Goal: Transaction & Acquisition: Book appointment/travel/reservation

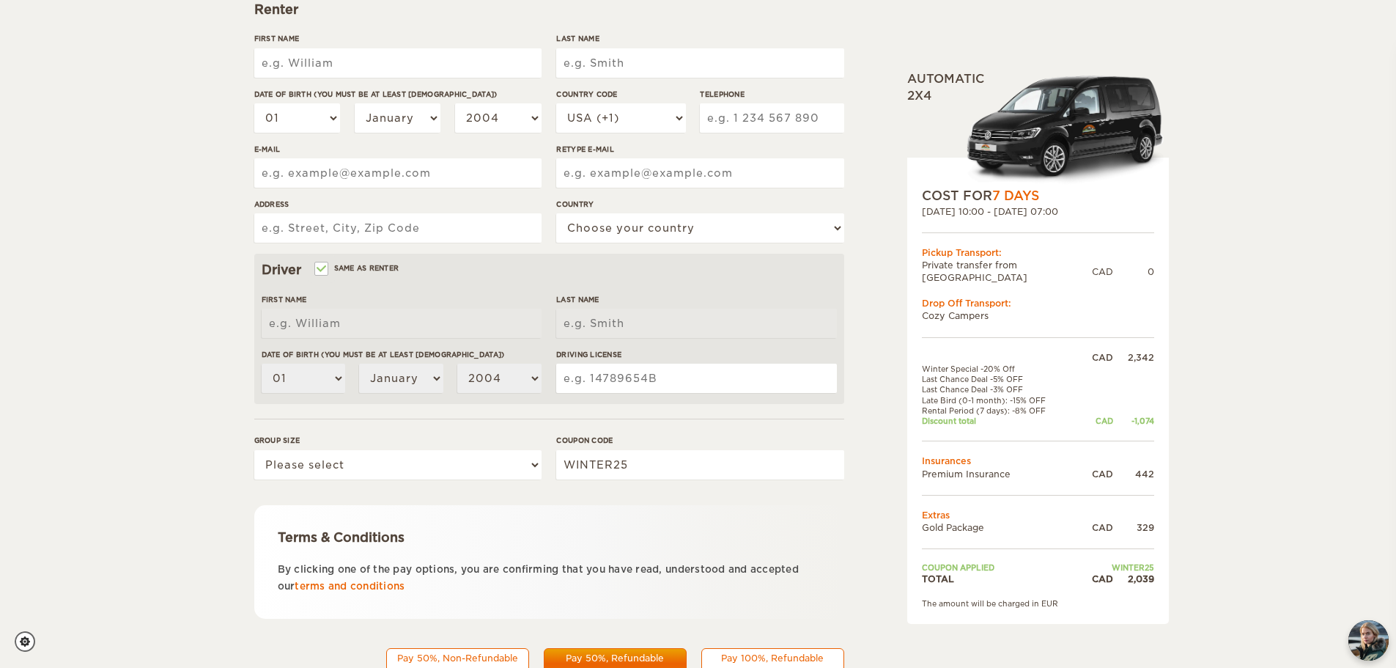
scroll to position [285, 0]
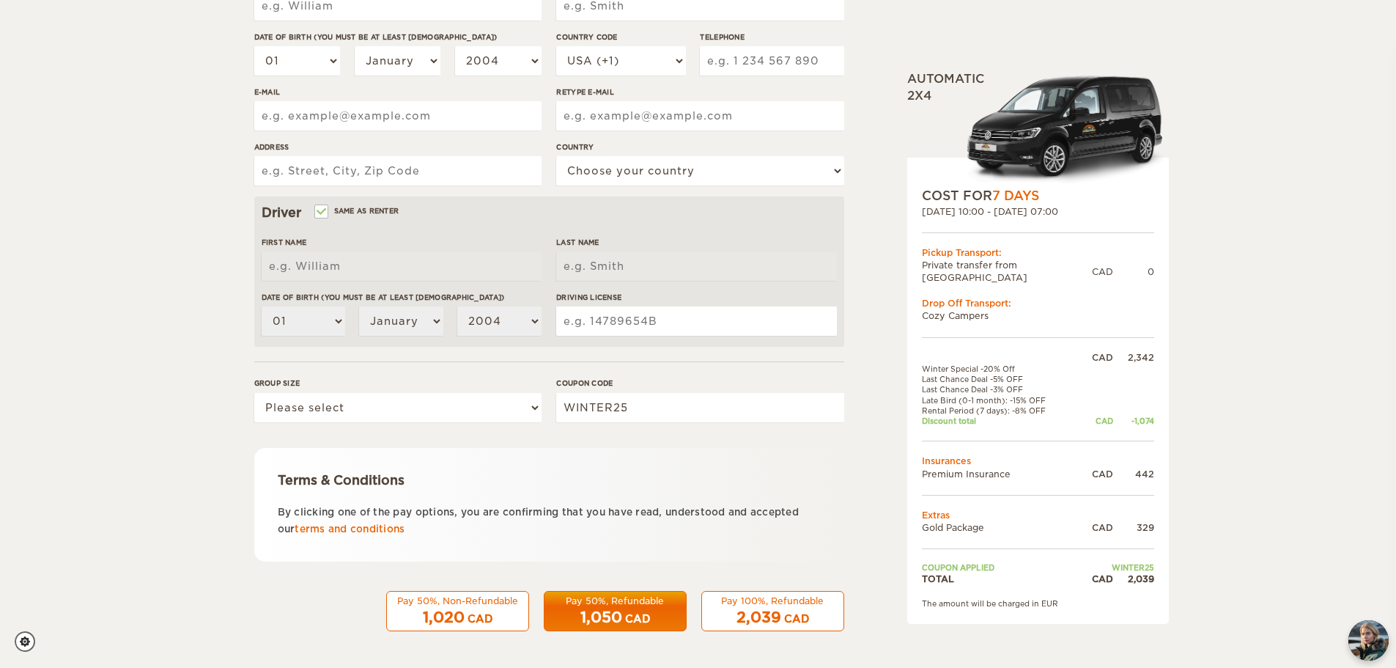
click at [753, 605] on div "Pay 100%, Refundable" at bounding box center [773, 600] width 124 height 12
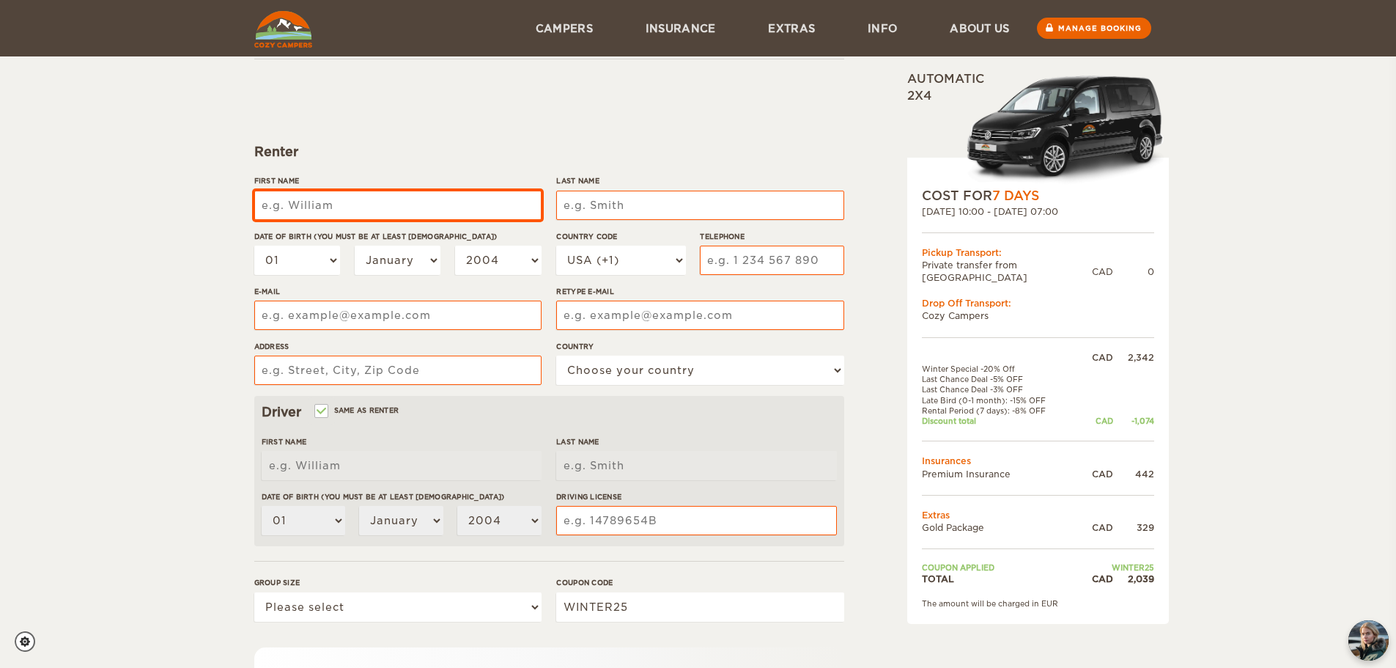
click at [369, 207] on input "First Name" at bounding box center [397, 205] width 287 height 29
type input "[PERSON_NAME]"
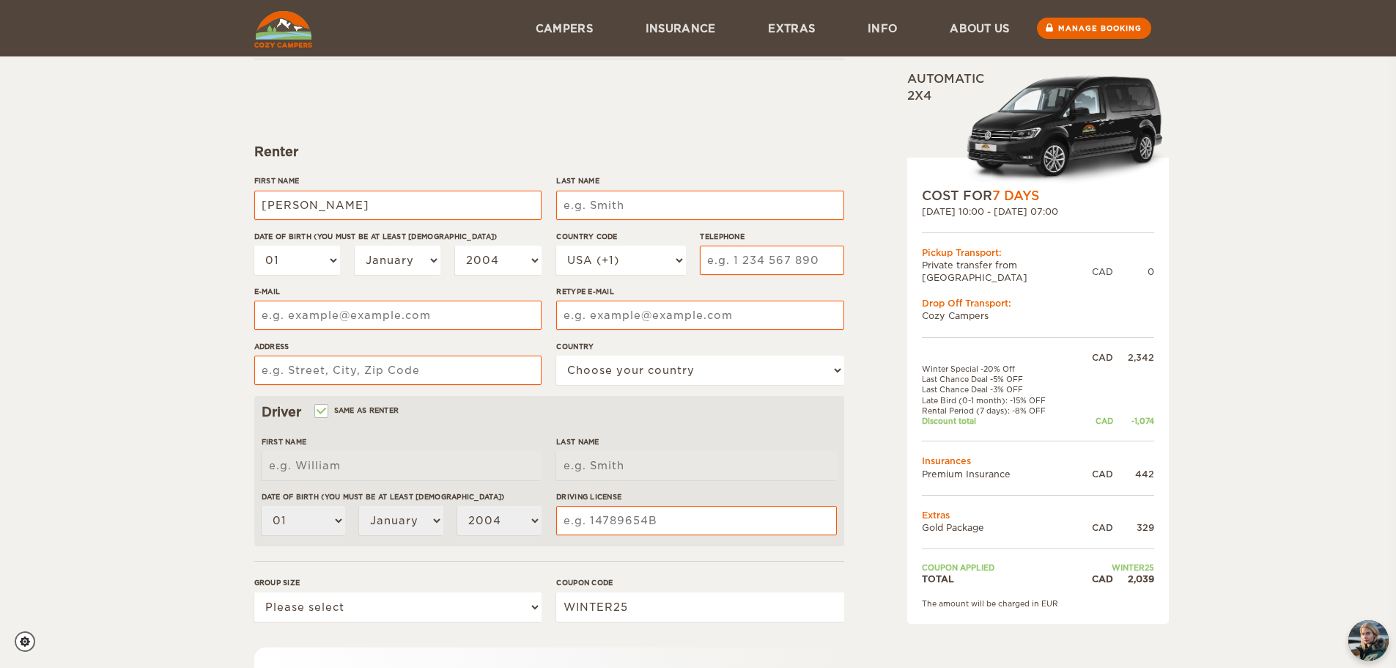
type input "[PERSON_NAME]"
type input "6474701499"
type input "[EMAIL_ADDRESS][DOMAIN_NAME]"
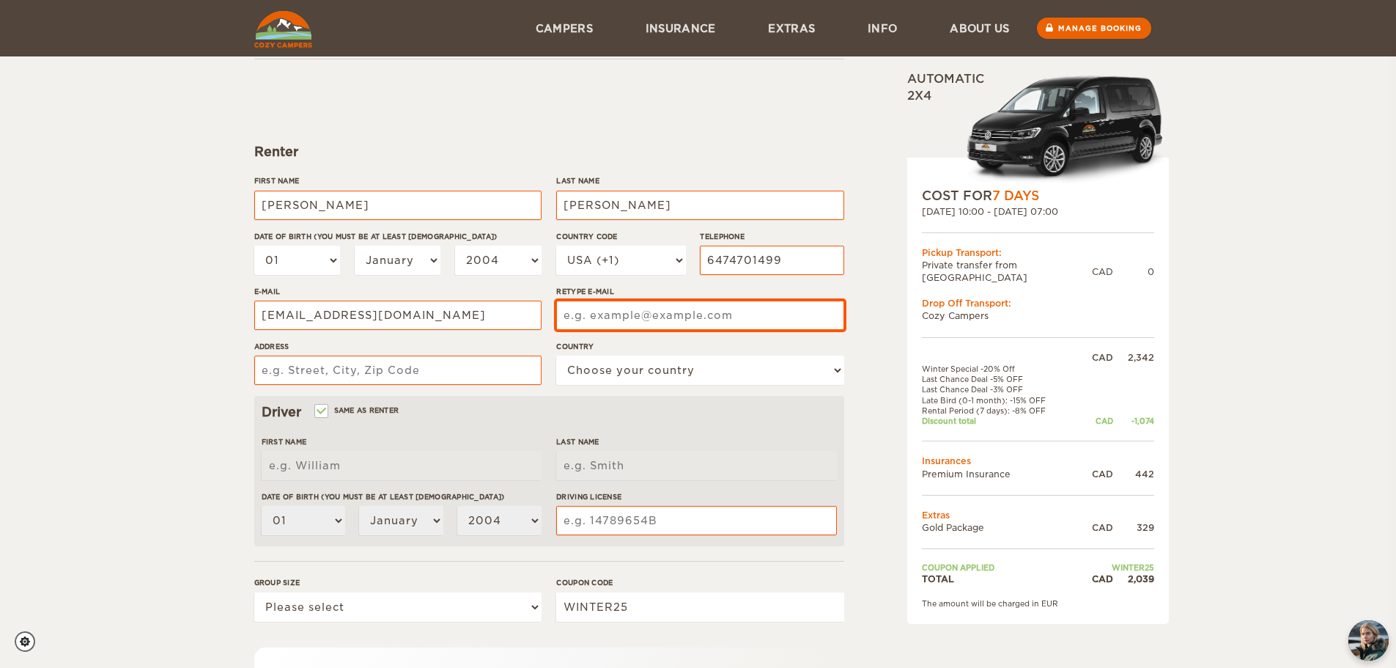
type input "parshvshah43@gmail.com"
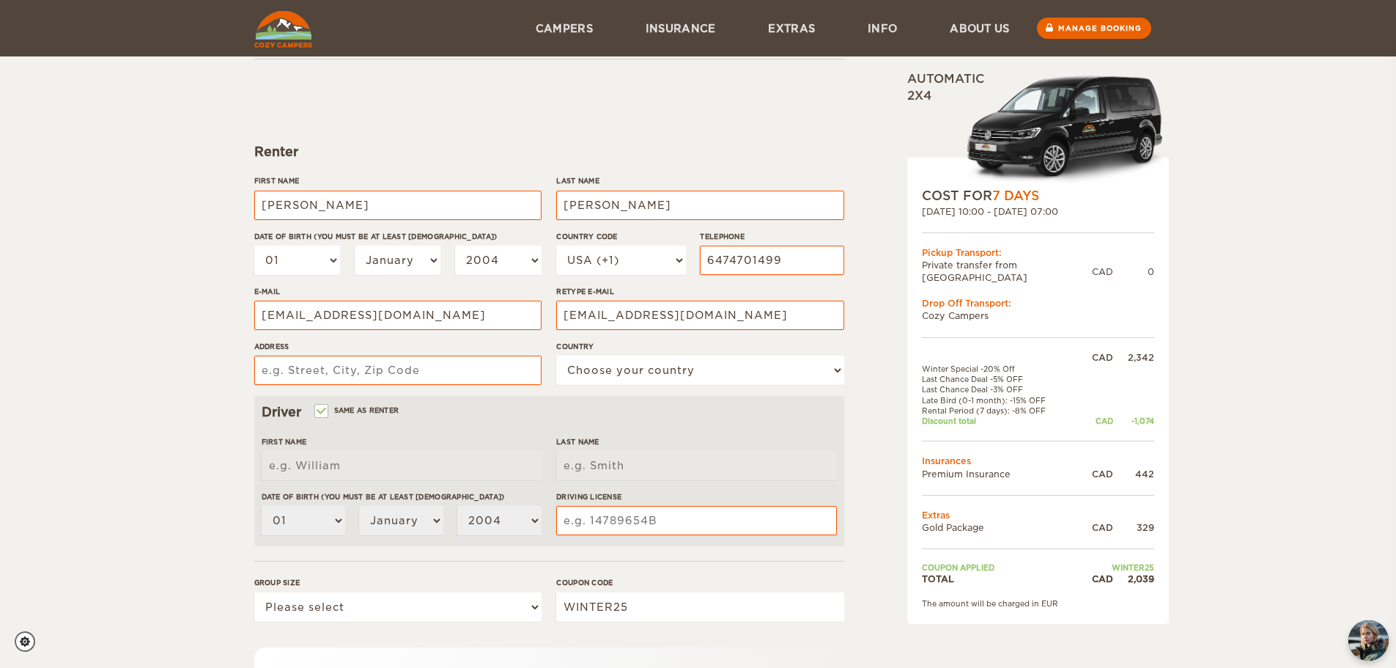
type input "661 Grand Trunk Ave"
select select "38"
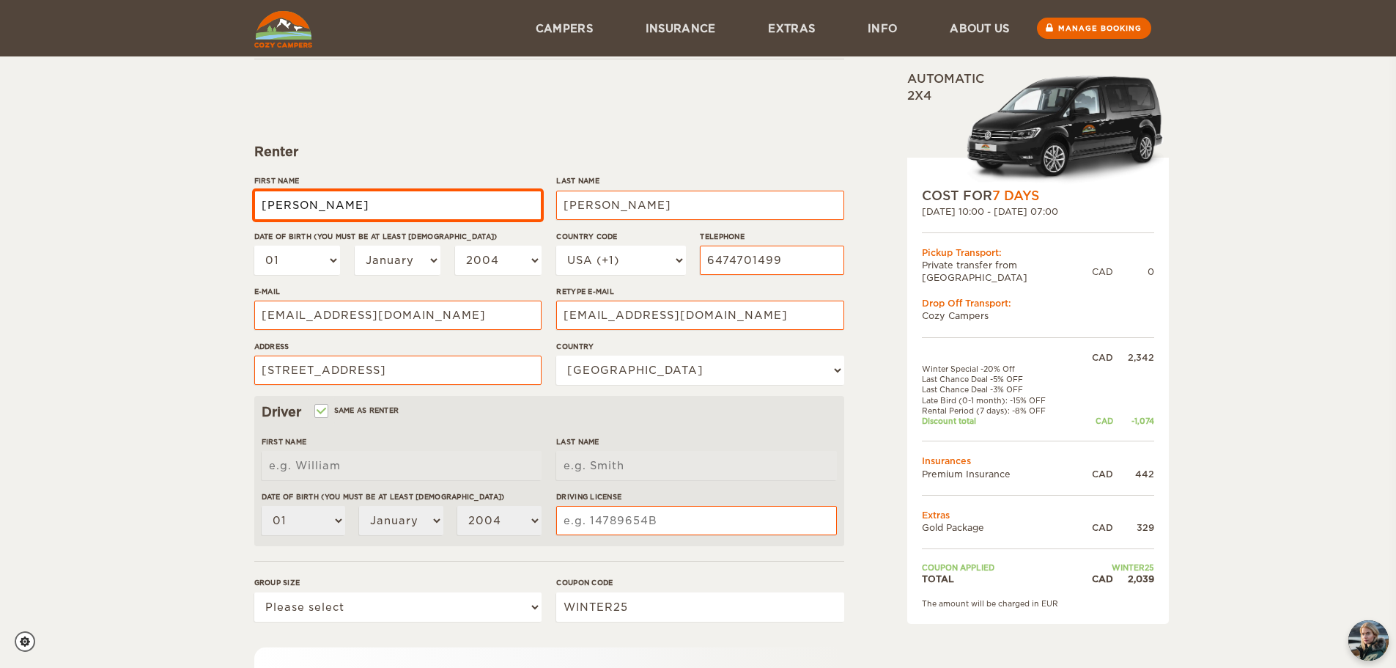
type input "[PERSON_NAME]"
type input "Shah"
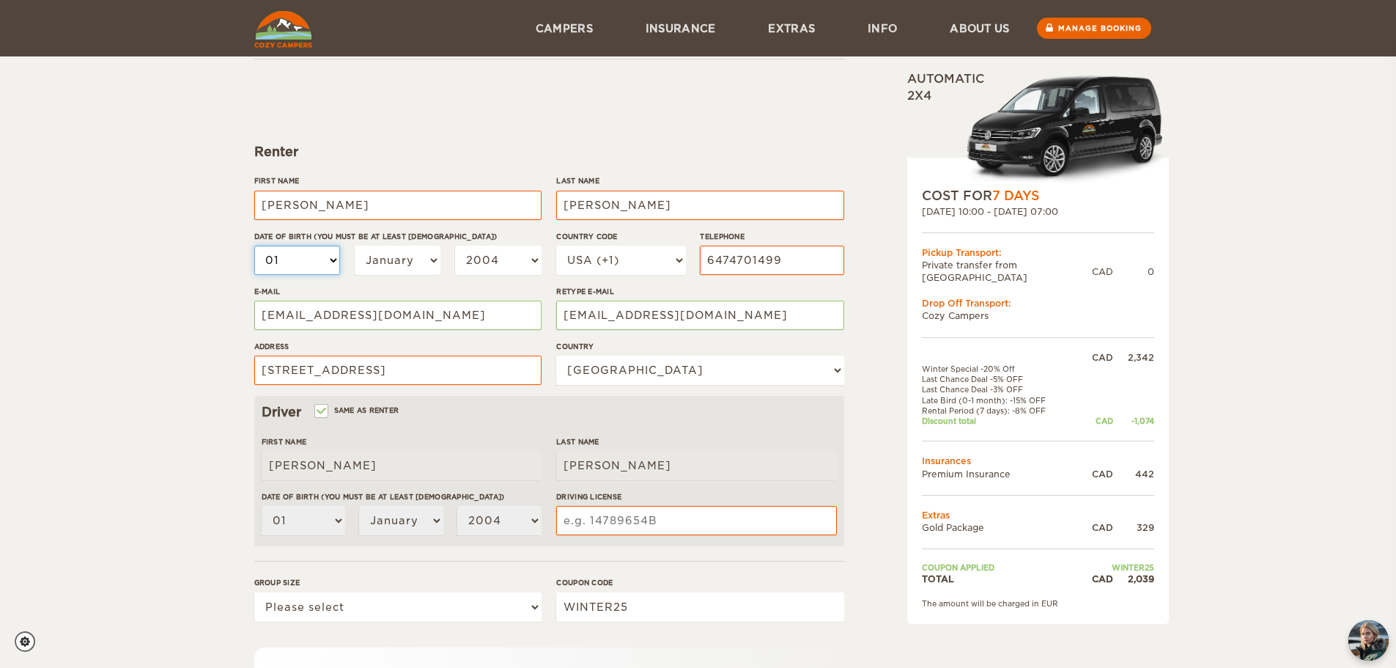
click at [308, 262] on select "01 02 03 04 05 06 07 08 09 10 11 12 13 14 15 16 17 18 19 20 21 22 23 24 25 26 2…" at bounding box center [297, 259] width 86 height 29
select select "08"
click at [254, 245] on select "01 02 03 04 05 06 07 08 09 10 11 12 13 14 15 16 17 18 19 20 21 22 23 24 25 26 2…" at bounding box center [297, 259] width 86 height 29
select select "08"
click at [396, 262] on select "January February March April May June July August September October November De…" at bounding box center [398, 259] width 86 height 29
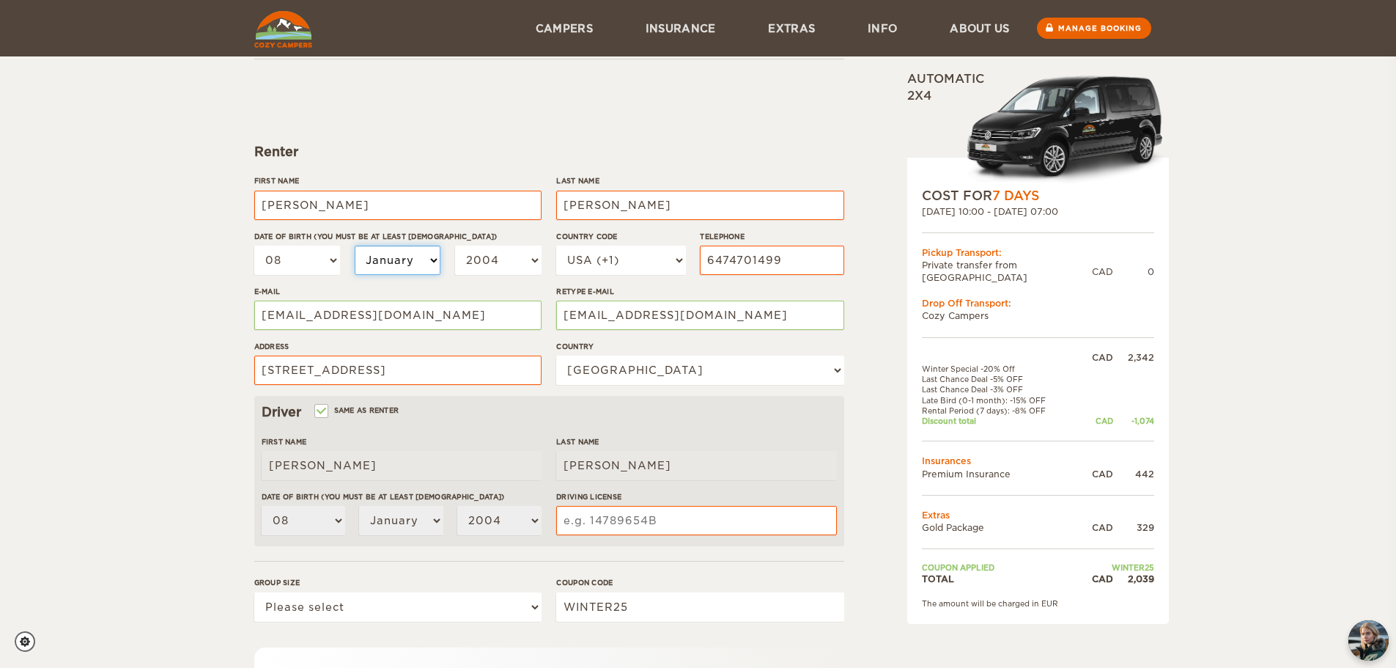
select select "10"
click at [355, 245] on select "January February March April May June July August September October November De…" at bounding box center [398, 259] width 86 height 29
select select "10"
click at [487, 259] on select "2004 2003 2002 2001 2000 1999 1998 1997 1996 1995 1994 1993 1992 1991 1990 1989…" at bounding box center [498, 259] width 86 height 29
select select "1999"
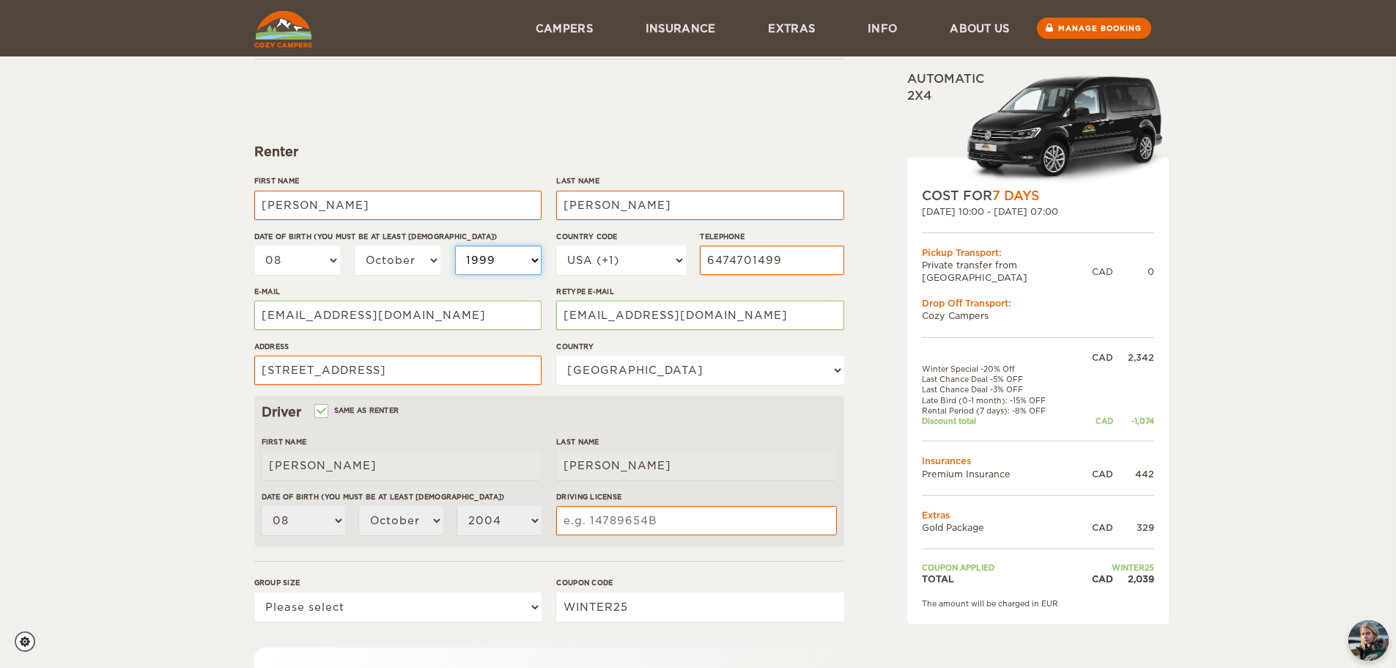
click at [455, 245] on select "2004 2003 2002 2001 2000 1999 1998 1997 1996 1995 1994 1993 1992 1991 1990 1989…" at bounding box center [498, 259] width 86 height 29
select select "1999"
click at [739, 263] on input "6474701499" at bounding box center [772, 259] width 144 height 29
click at [621, 262] on select "USA (+1) UK (+44) Germany (+49) Algeria (+213) Andorra (+376) Angola (+244) Ang…" at bounding box center [620, 259] width 129 height 29
select select "1"
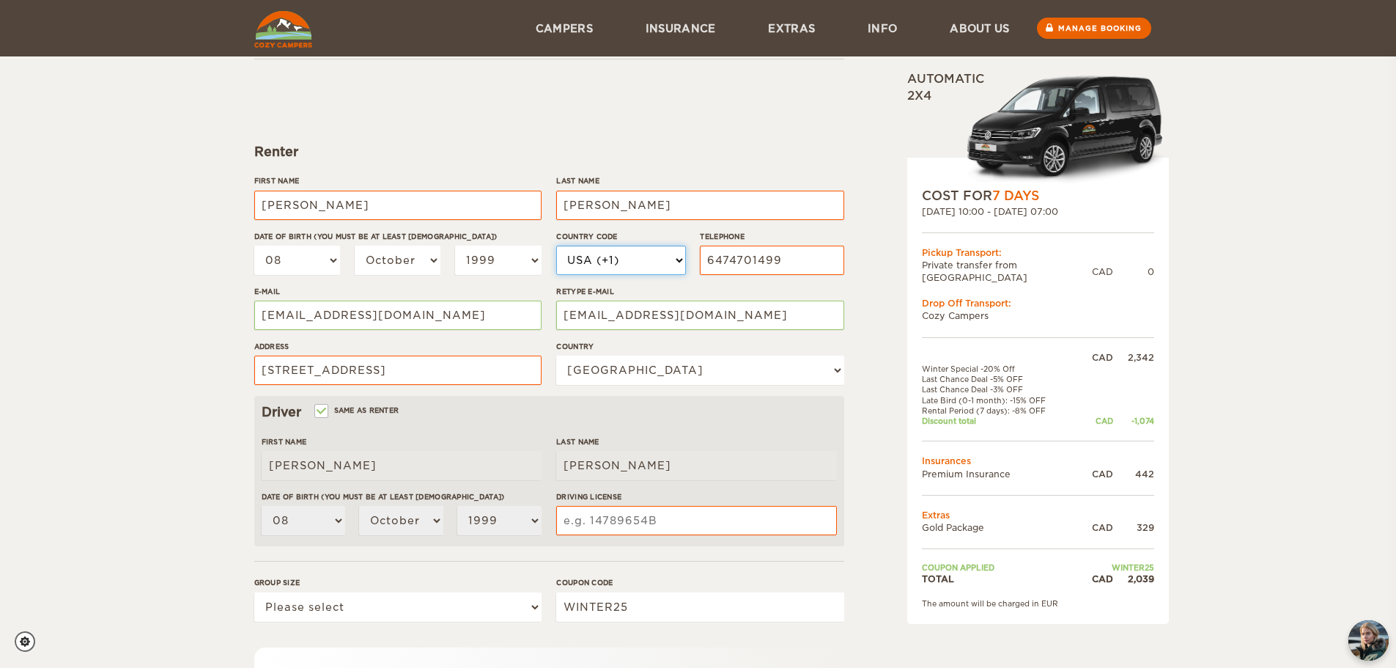
click at [556, 245] on select "USA (+1) UK (+44) Germany (+49) Algeria (+213) Andorra (+376) Angola (+244) Ang…" at bounding box center [620, 259] width 129 height 29
click at [748, 258] on input "6474701499" at bounding box center [772, 259] width 144 height 29
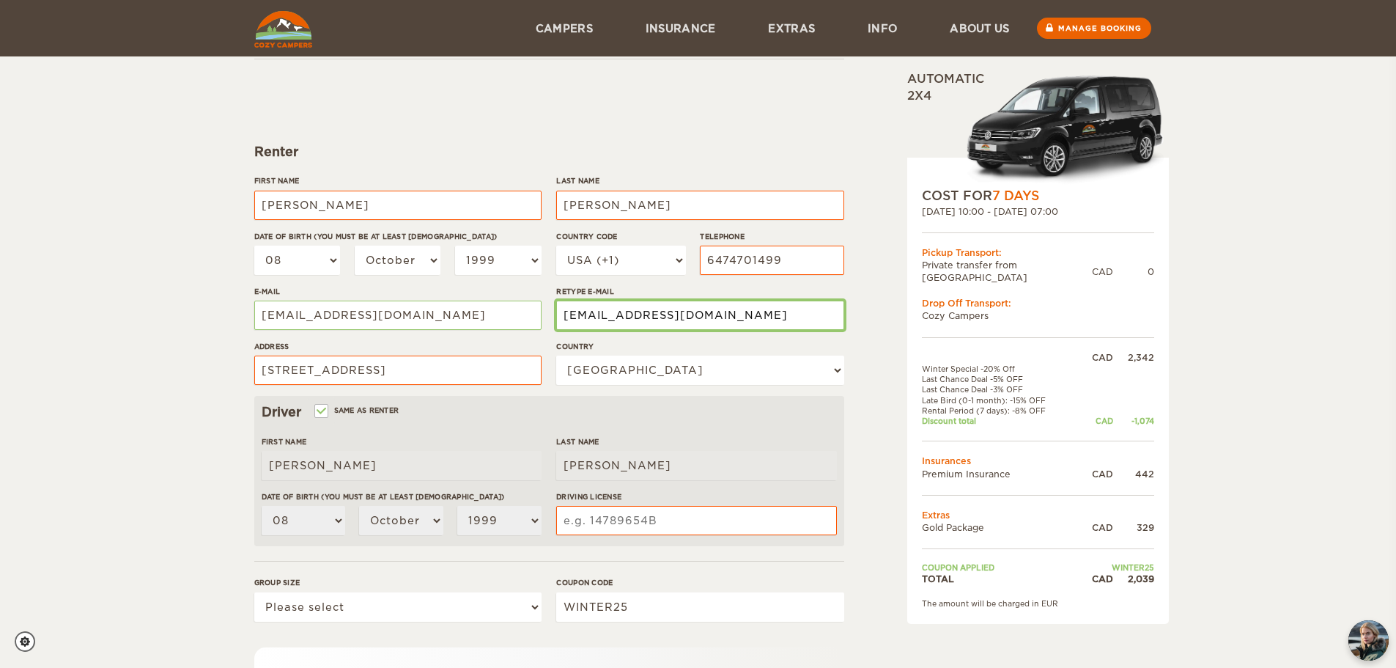
click at [666, 301] on input "parshvshah43@gmail.com" at bounding box center [699, 314] width 287 height 29
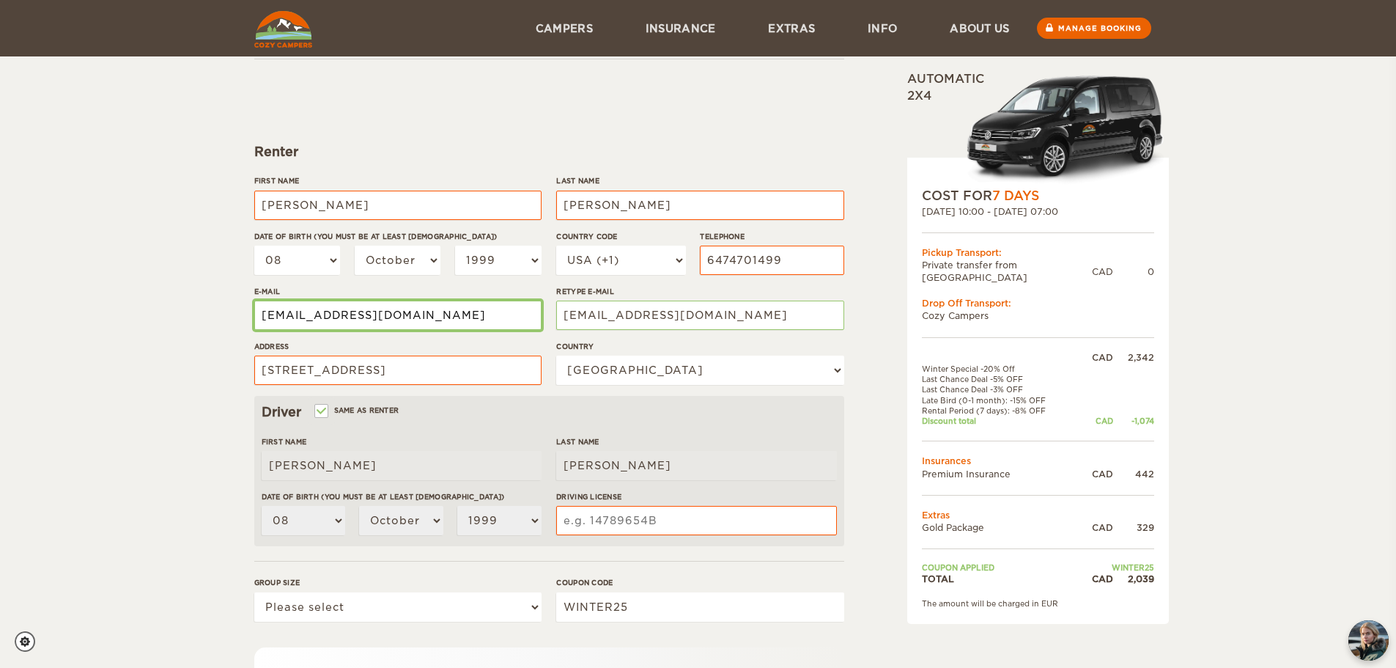
click at [410, 311] on input "parshvshah43@gmail.com" at bounding box center [397, 314] width 287 height 29
click at [506, 344] on label"] "Address" at bounding box center [397, 346] width 287 height 11
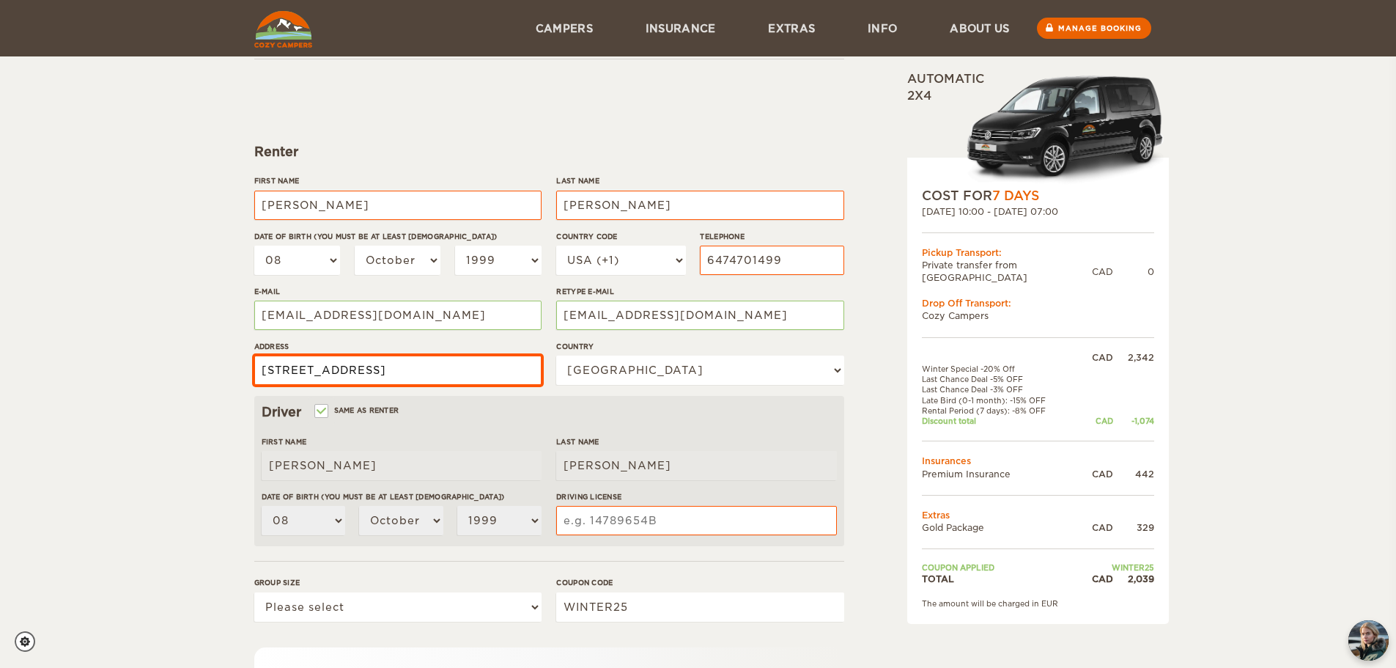
click at [506, 355] on input "661 Grand Trunk Ave" at bounding box center [397, 369] width 287 height 29
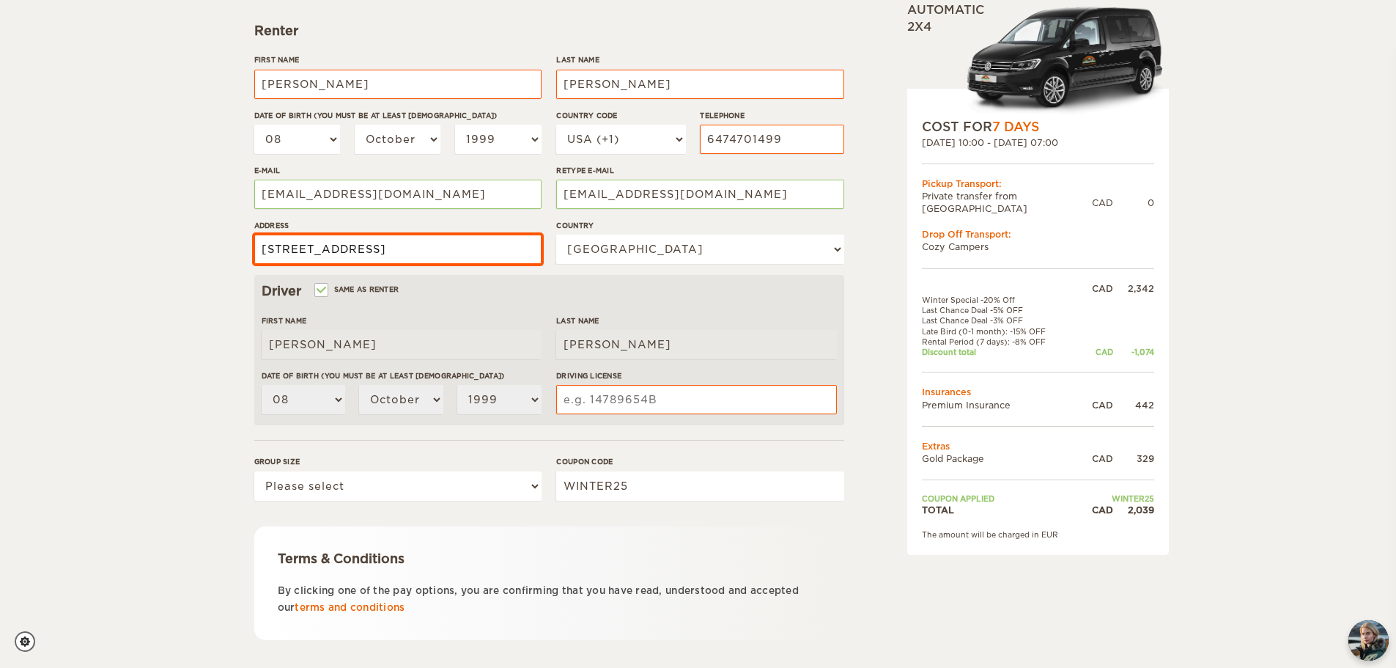
scroll to position [232, 0]
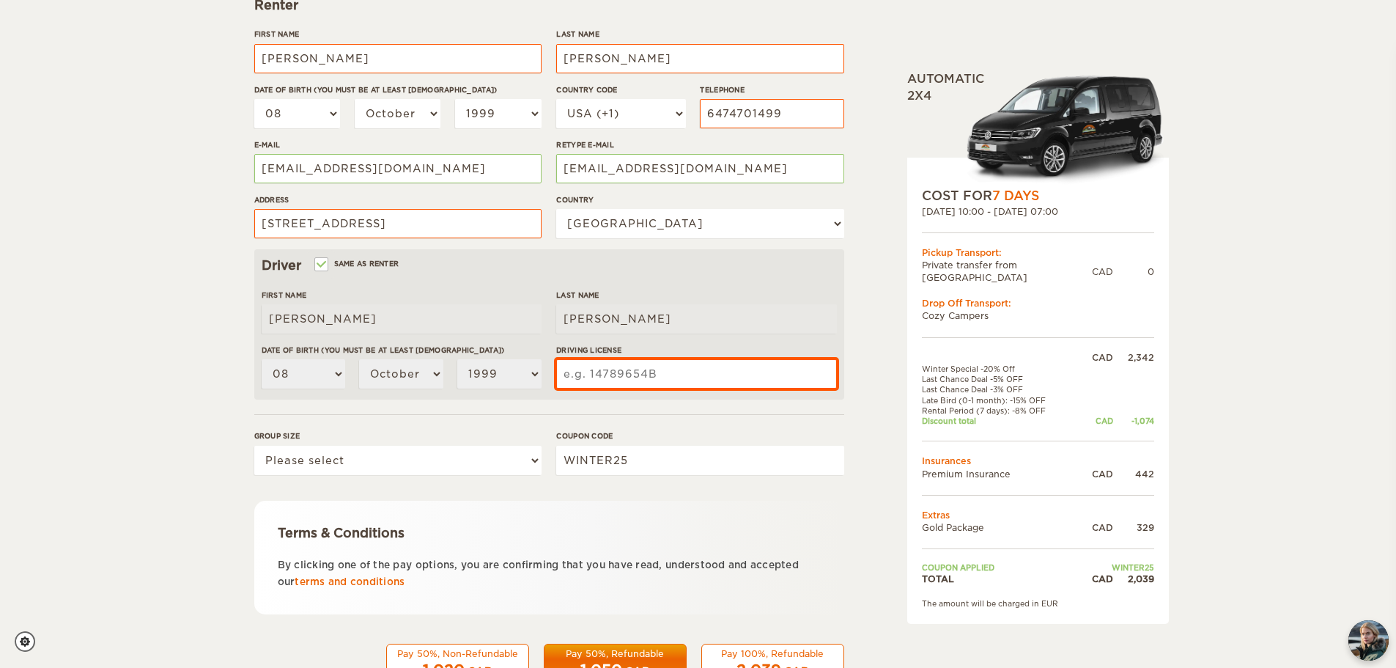
click at [614, 376] on input "Driving License" at bounding box center [696, 373] width 280 height 29
type input "S31426160991008"
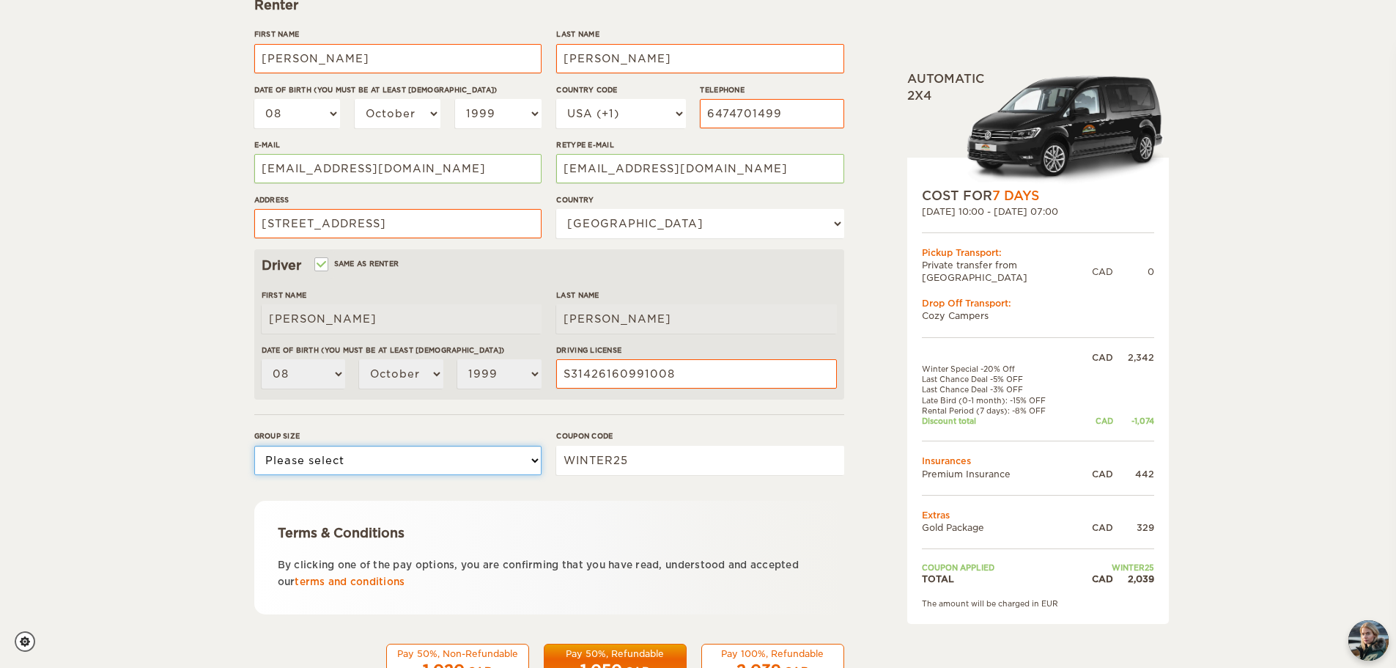
click at [336, 462] on select "Please select 1 2" at bounding box center [397, 460] width 287 height 29
select select "1"
click at [254, 446] on select "Please select 1 2" at bounding box center [397, 460] width 287 height 29
click at [220, 468] on div "Expand Collapse Total 2,039 CAD Automatic 2x4 COST FOR 7 Days 29. Sep 2025 10:0…" at bounding box center [698, 244] width 1396 height 953
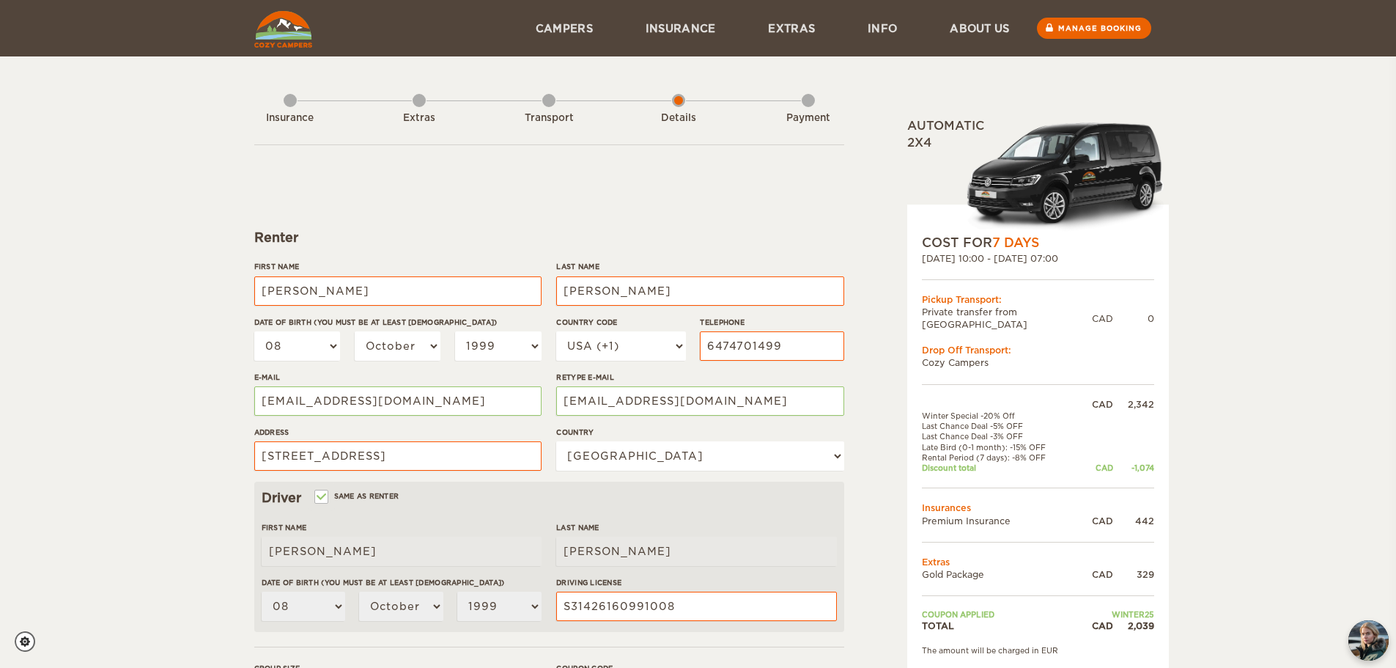
scroll to position [285, 0]
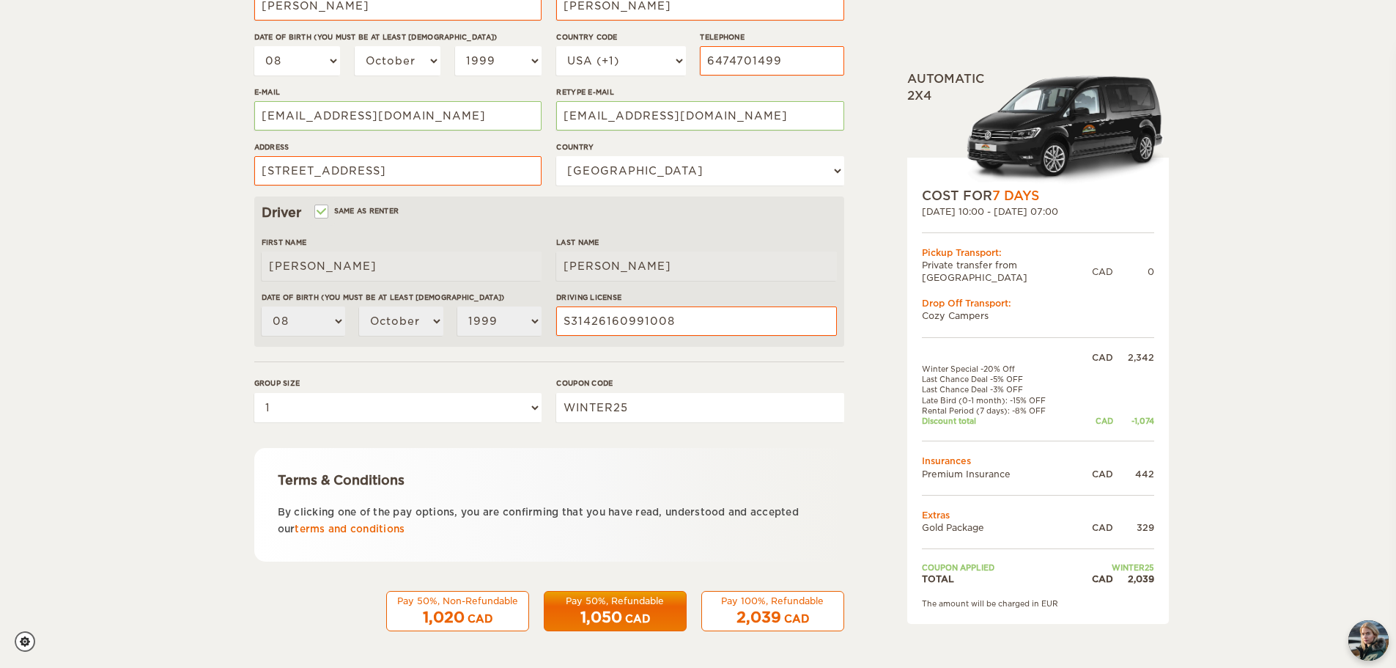
click at [753, 612] on span "2,039" at bounding box center [758, 617] width 45 height 18
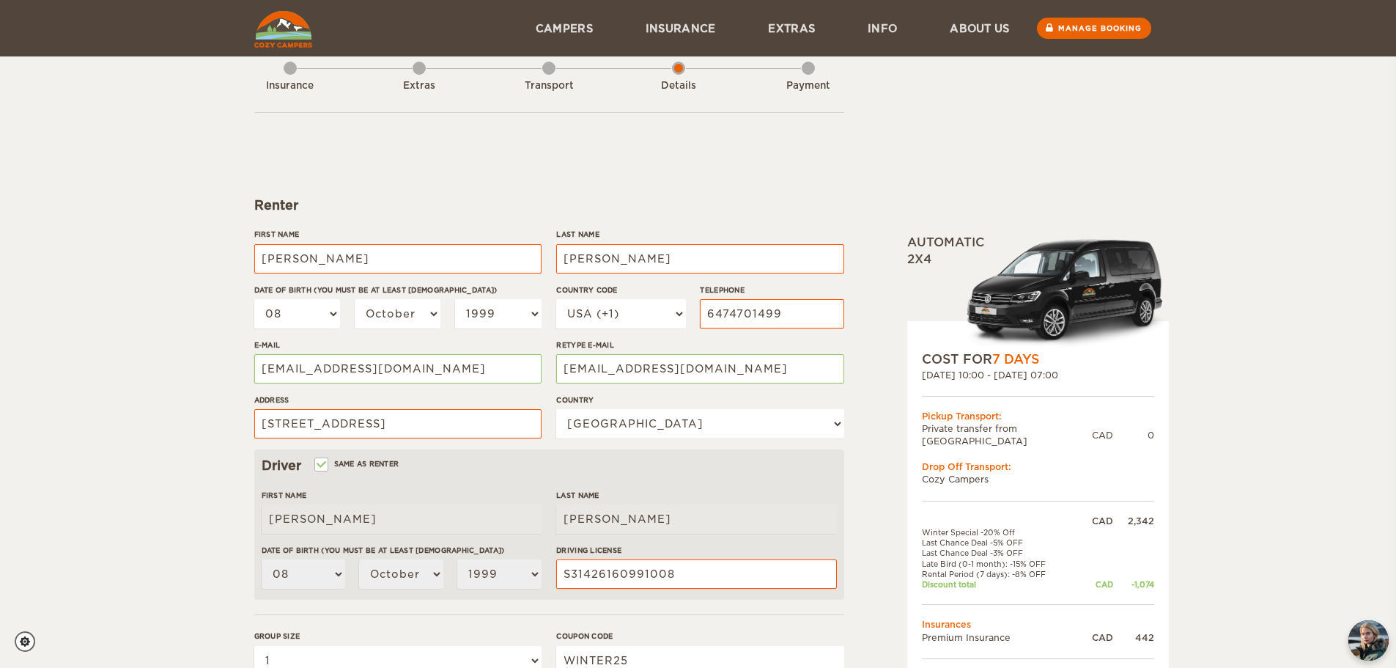
scroll to position [0, 0]
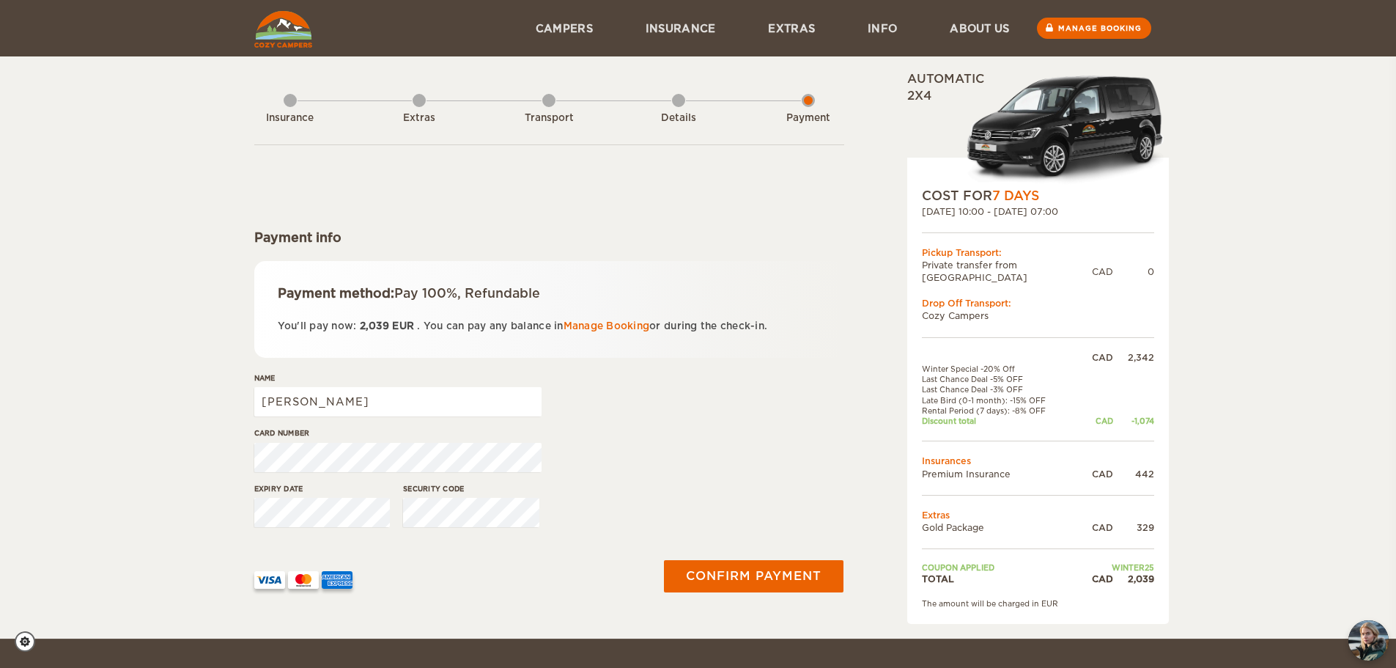
click at [551, 323] on p "You'll pay now: 2,039 EUR . You can pay any balance in Manage Booking or during…" at bounding box center [549, 325] width 543 height 17
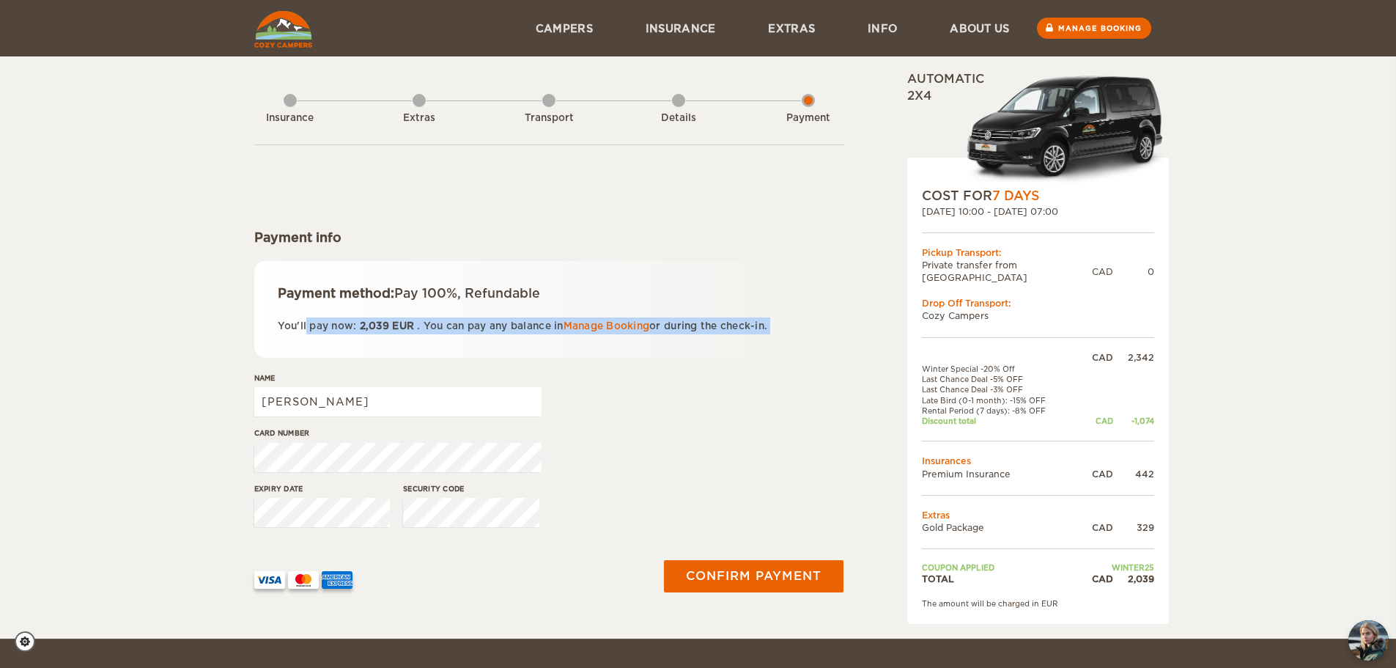
click at [551, 323] on p "You'll pay now: 2,039 EUR . You can pay any balance in Manage Booking or during…" at bounding box center [549, 325] width 543 height 17
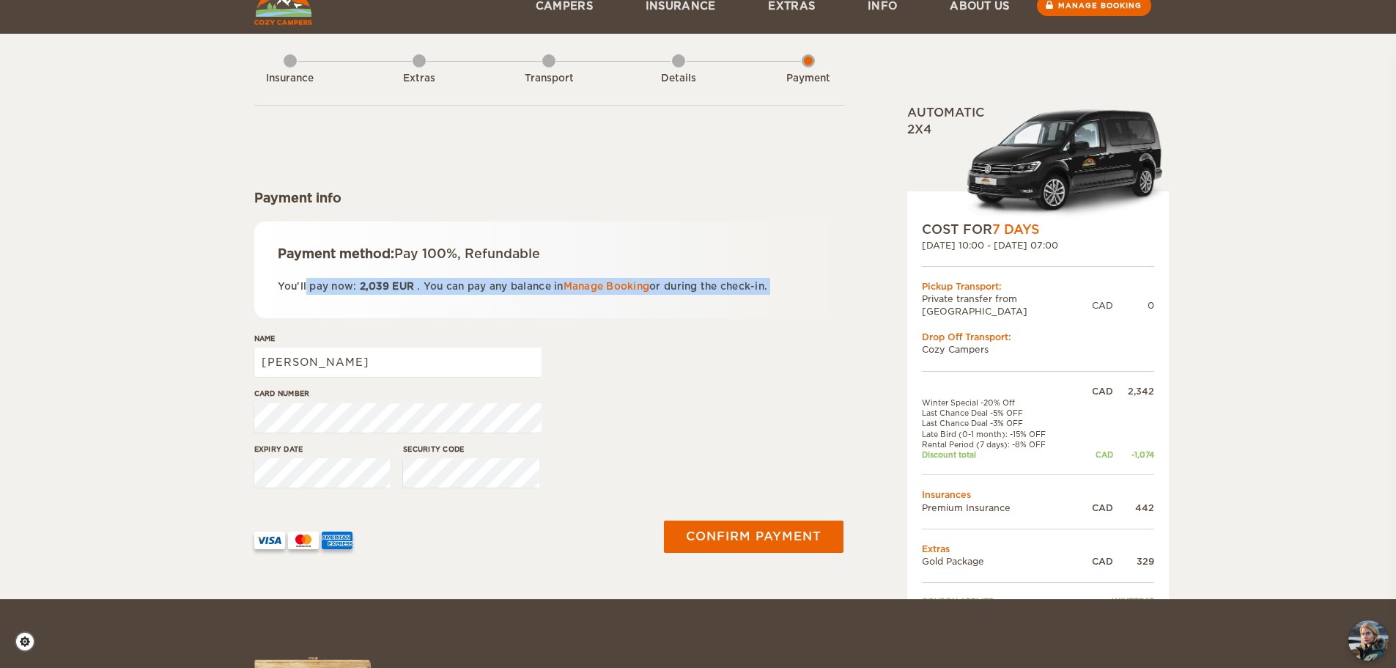
scroll to position [73, 0]
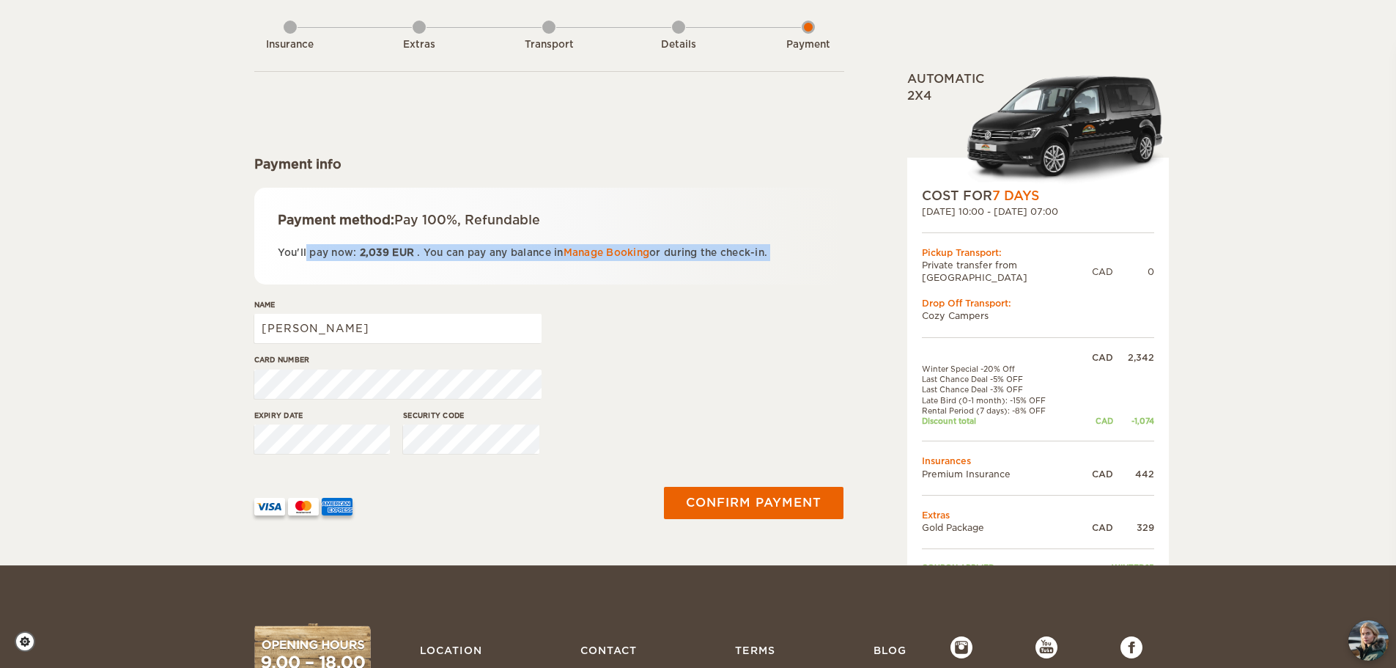
click at [402, 254] on span "EUR" at bounding box center [403, 252] width 22 height 11
click at [404, 252] on span "EUR" at bounding box center [403, 252] width 22 height 11
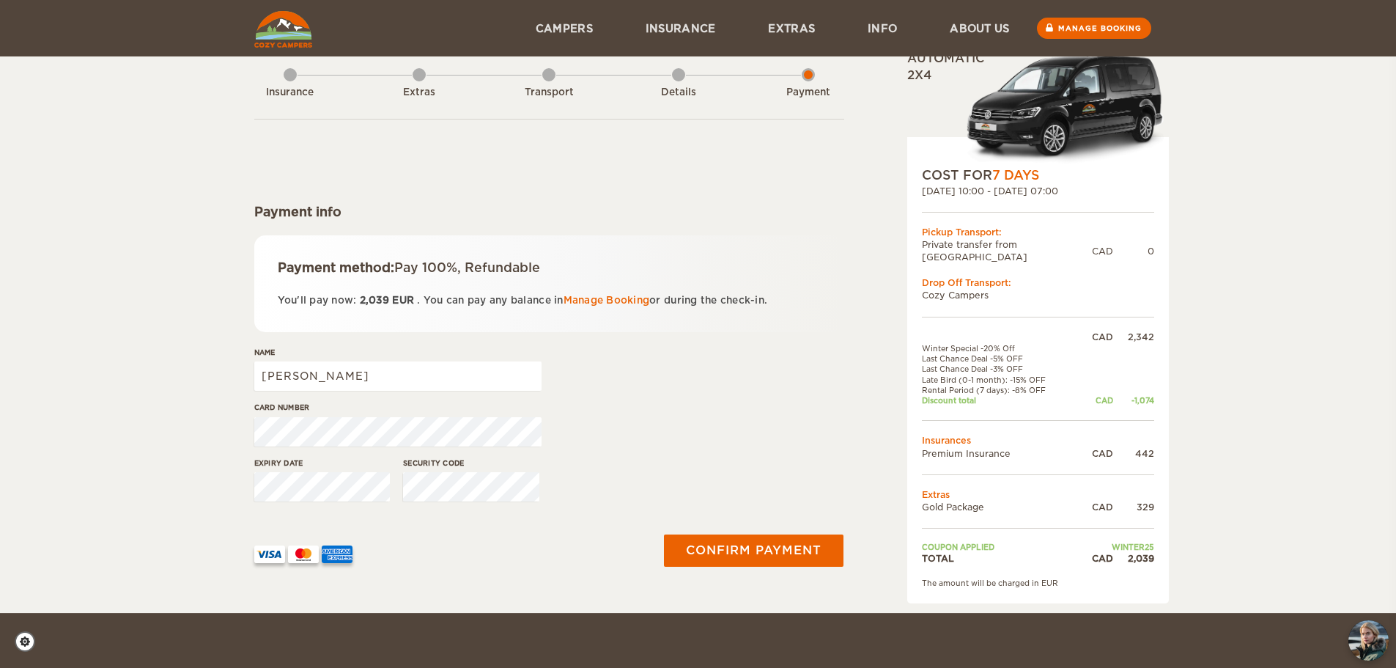
scroll to position [0, 0]
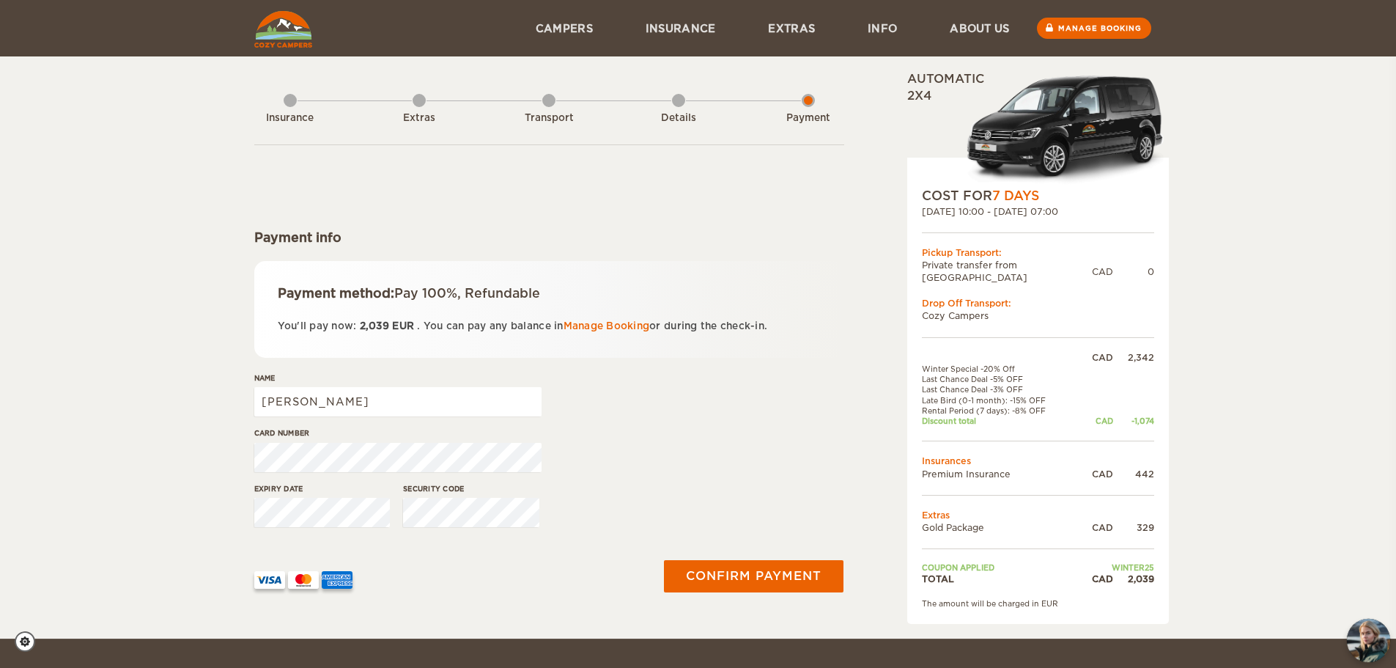
click at [1375, 643] on img "chat-button" at bounding box center [1368, 639] width 43 height 43
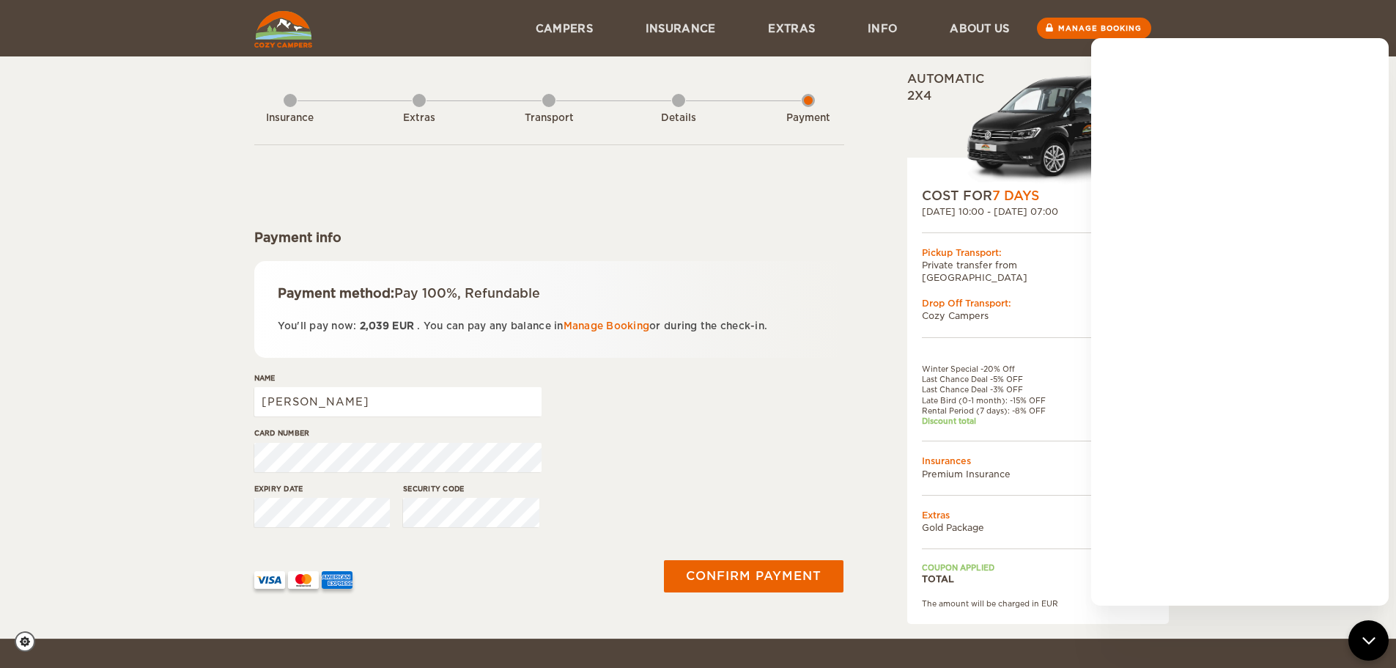
click at [810, 251] on form "Payment info Payment method: Pay 100%, Refundable You'll pay now: 2,039 EUR . Y…" at bounding box center [549, 379] width 590 height 470
click at [1362, 654] on div "chat-button" at bounding box center [1368, 639] width 43 height 43
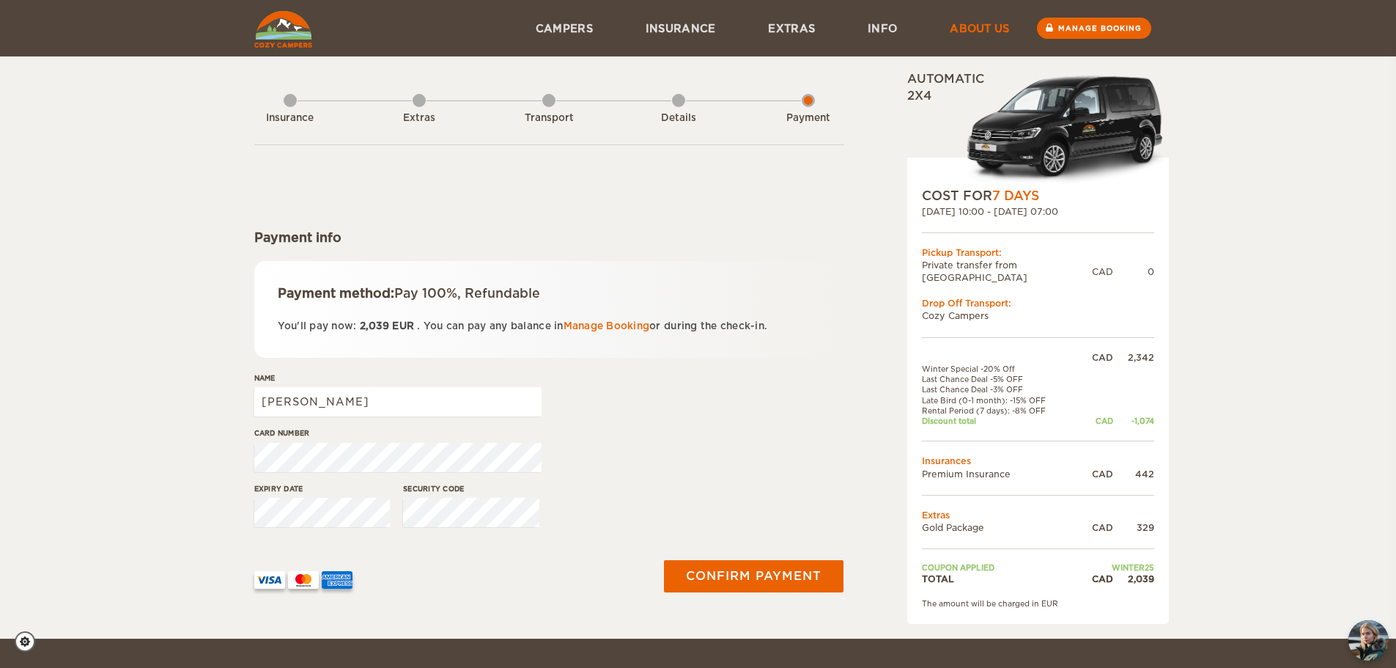
click at [1002, 25] on link "About us" at bounding box center [979, 28] width 112 height 56
